Goal: Communication & Community: Answer question/provide support

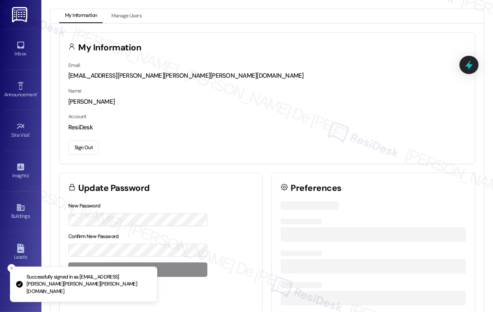
scroll to position [3768, 0]
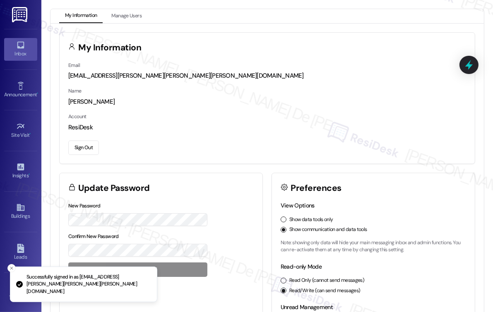
click at [17, 46] on icon at bounding box center [20, 45] width 9 height 9
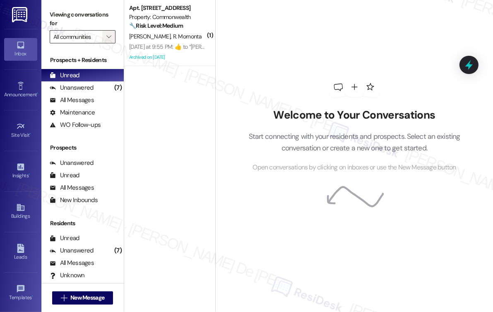
click at [107, 35] on icon "" at bounding box center [108, 37] width 5 height 7
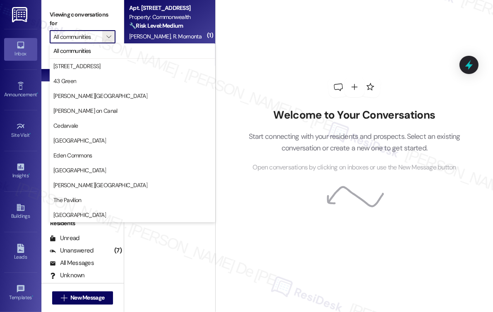
click at [180, 32] on div "[PERSON_NAME] R. Mornonta" at bounding box center [167, 36] width 78 height 10
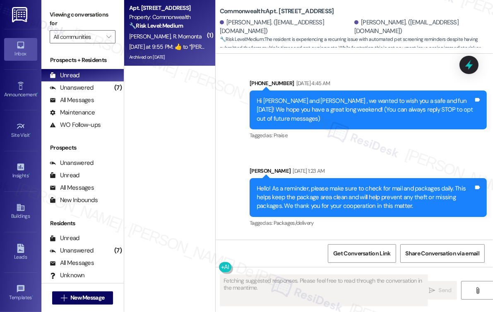
scroll to position [19669, 0]
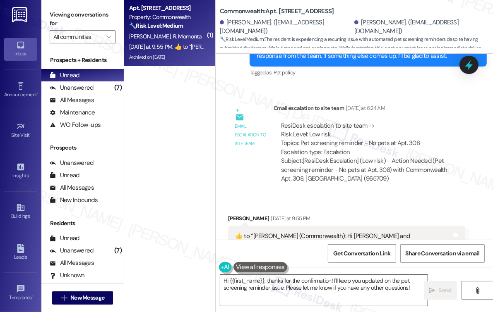
click at [365, 281] on textarea "Hi {{first_name}}, thanks for the confirmation! I'll keep you updated on the pe…" at bounding box center [323, 290] width 207 height 31
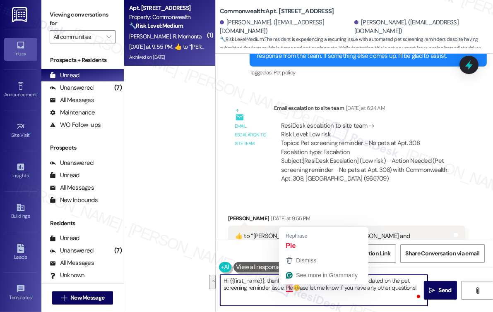
drag, startPoint x: 292, startPoint y: 288, endPoint x: 180, endPoint y: 225, distance: 128.3
click at [171, 238] on div "( 1 ) Apt. 308, 2322 North Commonwealth Property: Commonwealth 🔧 Risk Level: Me…" at bounding box center [308, 156] width 369 height 312
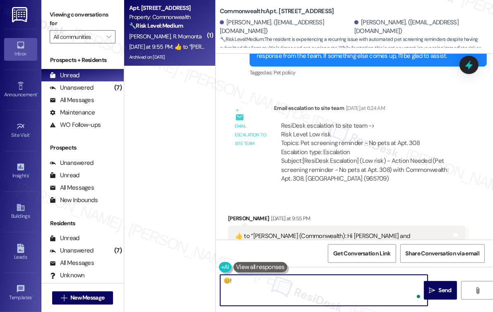
type textarea "😊"
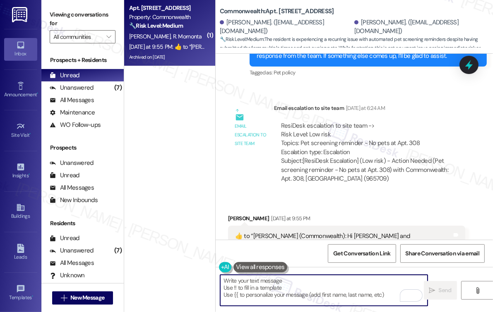
click at [155, 117] on div "( 1 ) Apt. 308, 2322 North Commonwealth Property: Commonwealth 🔧 Risk Level: Me…" at bounding box center [169, 127] width 91 height 254
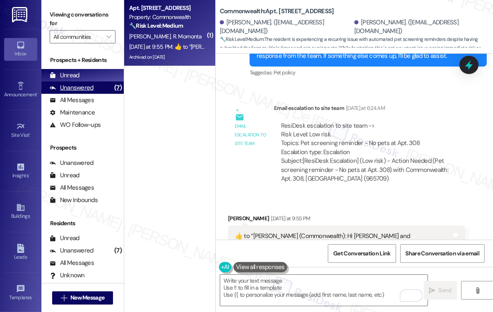
click at [92, 89] on div "Unanswered" at bounding box center [72, 88] width 44 height 9
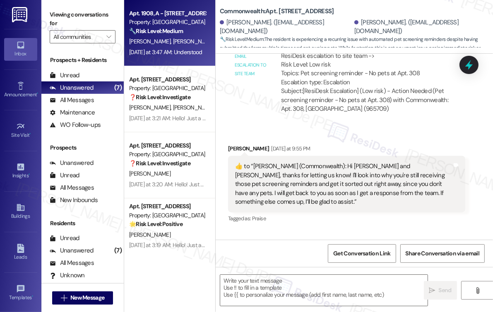
type textarea "Fetching suggested responses. Please feel free to read through the conversation…"
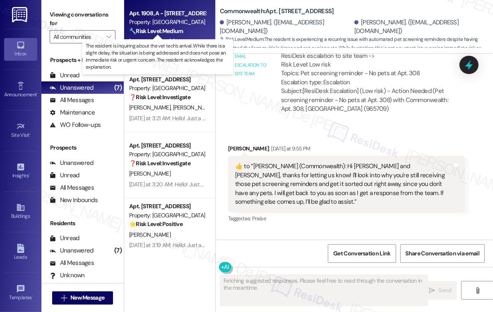
scroll to position [19669, 0]
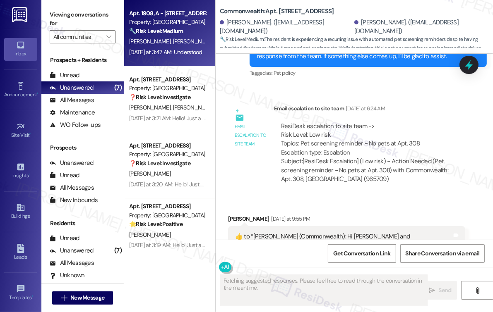
click at [183, 35] on strong "🔧 Risk Level: Medium" at bounding box center [156, 30] width 54 height 7
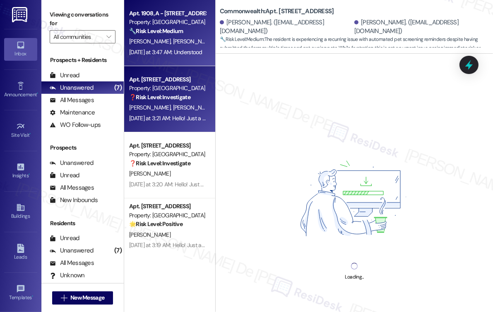
click at [180, 96] on strong "❓ Risk Level: Investigate" at bounding box center [159, 96] width 61 height 7
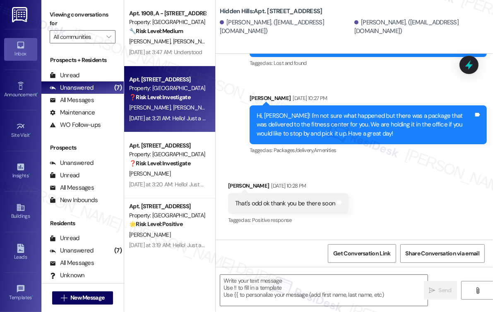
scroll to position [5364, 0]
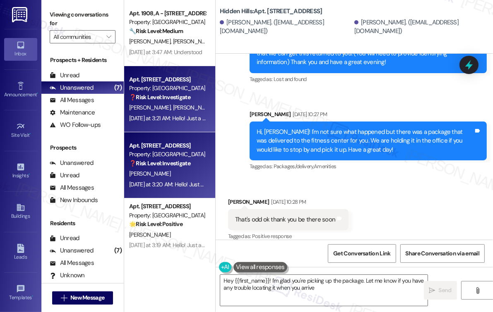
type textarea "Hey {{first_name}}! I'm glad you're picking up the package. Let me know if you …"
click at [169, 170] on div "[PERSON_NAME]" at bounding box center [167, 174] width 78 height 10
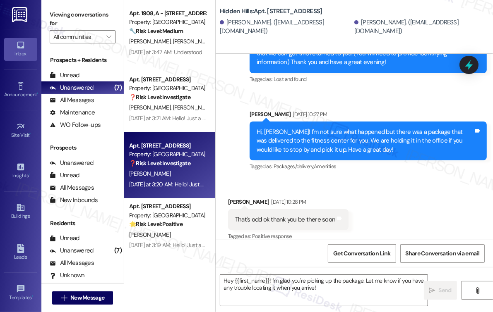
type textarea "Fetching suggested responses. Please feel free to read through the conversation…"
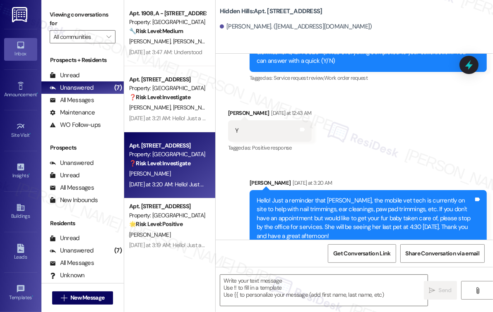
type textarea "Fetching suggested responses. Please feel free to read through the conversation…"
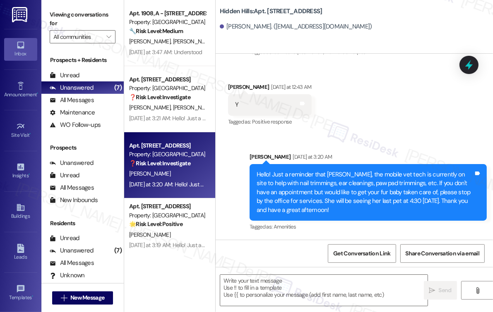
scroll to position [2943, 0]
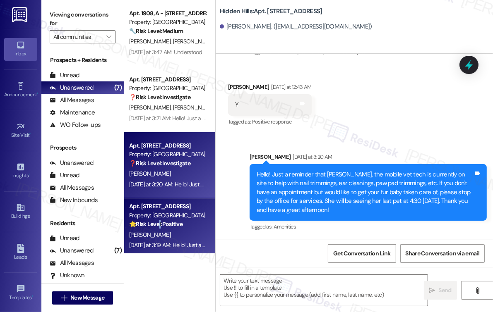
click at [159, 224] on strong "🌟 Risk Level: Positive" at bounding box center [155, 223] width 53 height 7
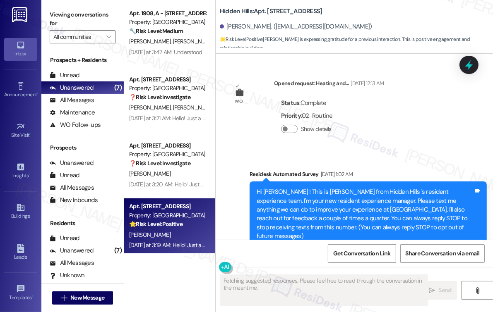
type textarea "Fetching suggested responses. Please feel free to read through the conversation…"
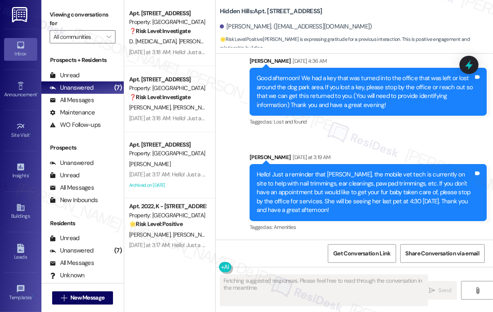
scroll to position [12744, 0]
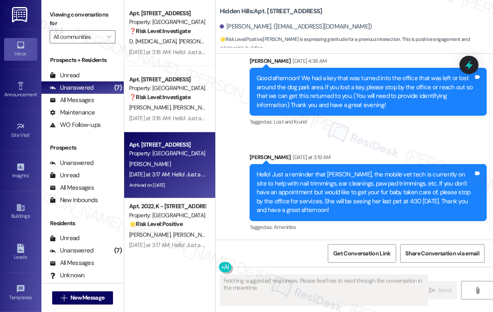
click at [168, 165] on div "[PERSON_NAME]" at bounding box center [167, 164] width 78 height 10
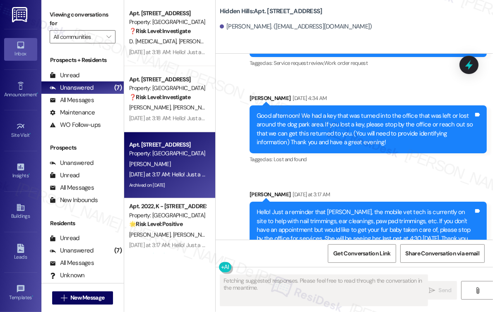
scroll to position [17582, 0]
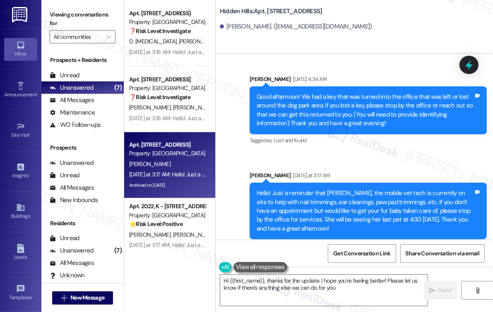
type textarea "Hi {{first_name}}, thanks for the update. I hope you're feeling better! Please …"
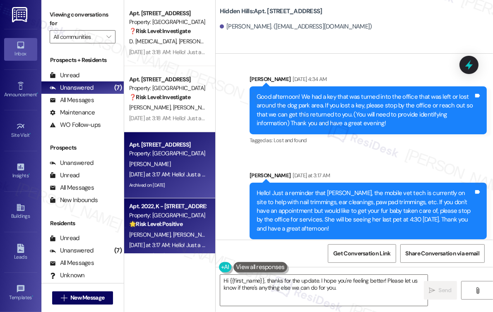
click at [159, 225] on strong "🌟 Risk Level: Positive" at bounding box center [155, 223] width 53 height 7
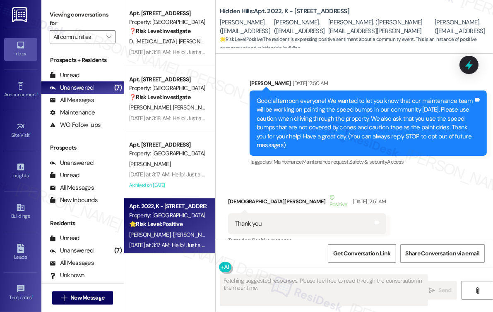
type textarea "Fetching suggested responses. Please feel free to read through the conversation…"
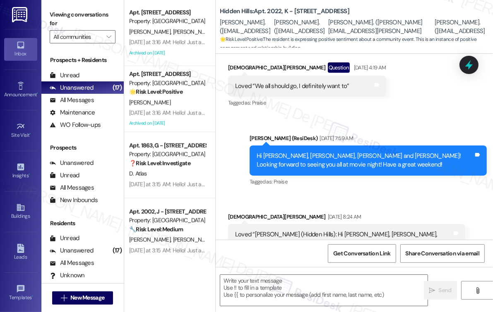
scroll to position [26683, 0]
